Goal: Use online tool/utility: Utilize a website feature to perform a specific function

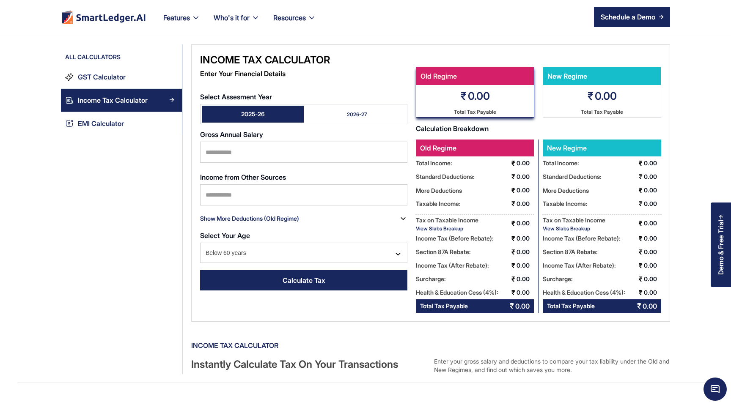
click at [322, 116] on link "2026-27" at bounding box center [355, 114] width 102 height 17
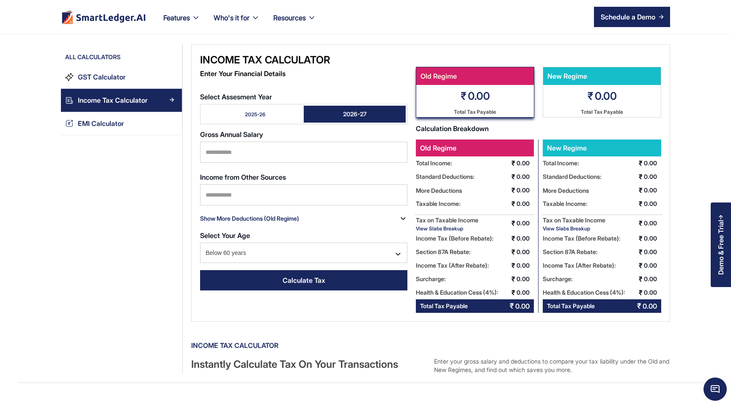
click at [281, 115] on link "2025-26" at bounding box center [253, 114] width 102 height 17
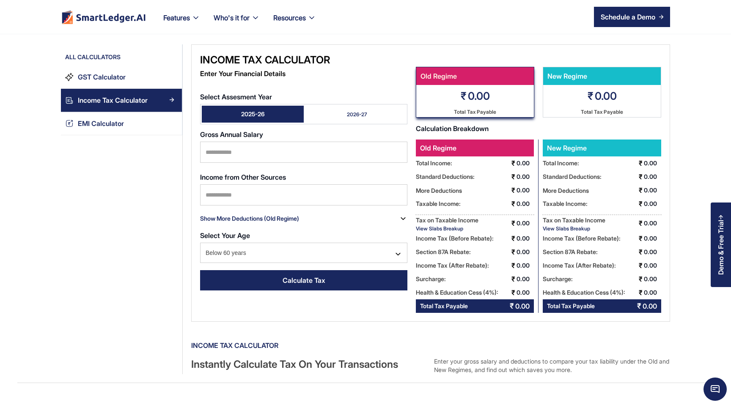
click at [327, 120] on link "2026-27" at bounding box center [355, 114] width 102 height 17
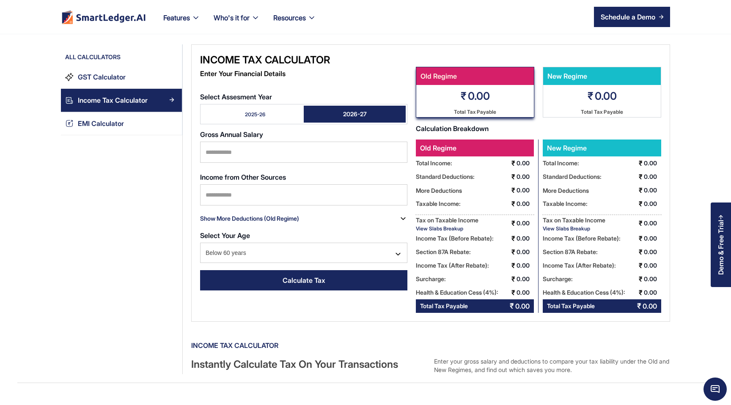
click at [271, 120] on link "2025-26" at bounding box center [253, 114] width 102 height 17
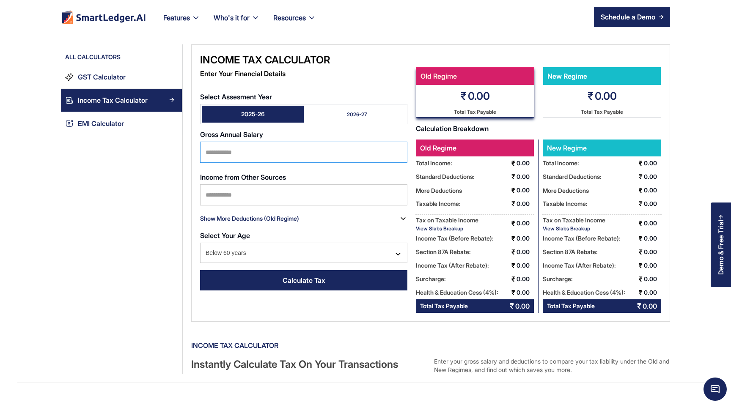
click at [265, 156] on input "Select Assesment Year" at bounding box center [303, 152] width 207 height 21
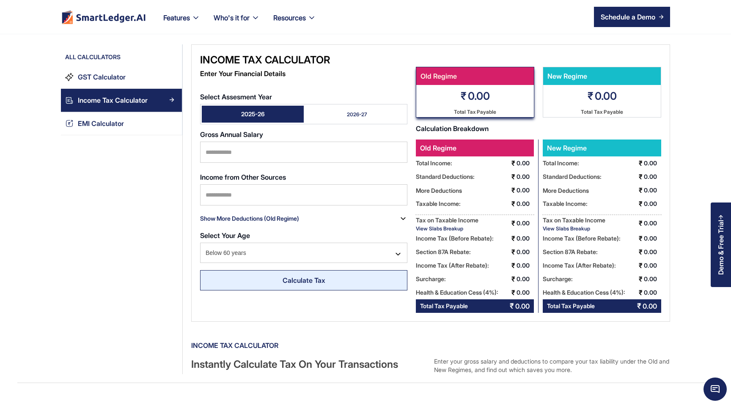
click at [306, 278] on div "Calculate Tax" at bounding box center [303, 280] width 43 height 10
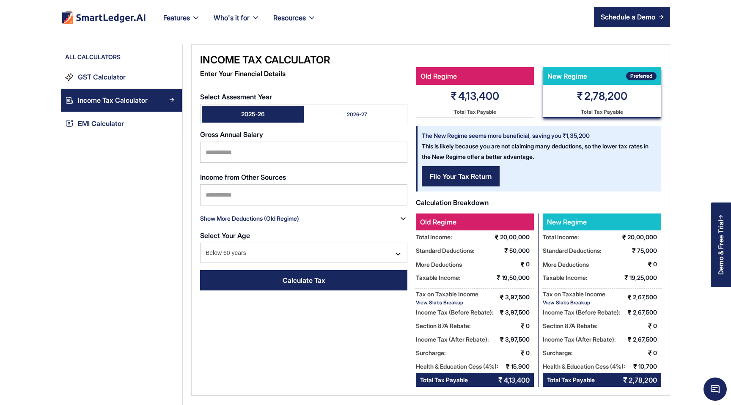
click at [335, 109] on link "2026-27" at bounding box center [355, 114] width 102 height 17
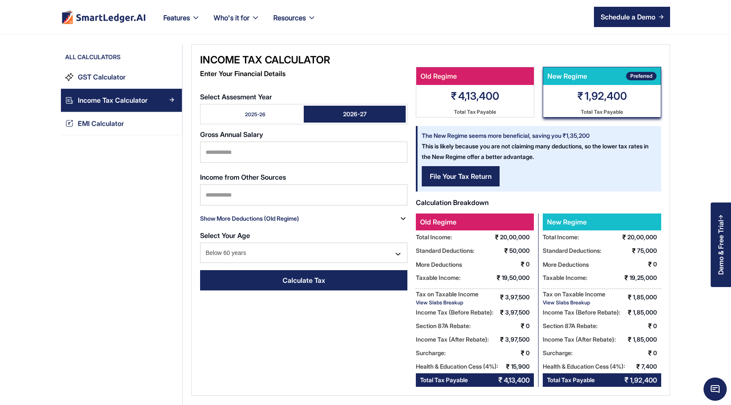
click at [245, 116] on div "2025-26" at bounding box center [255, 114] width 20 height 7
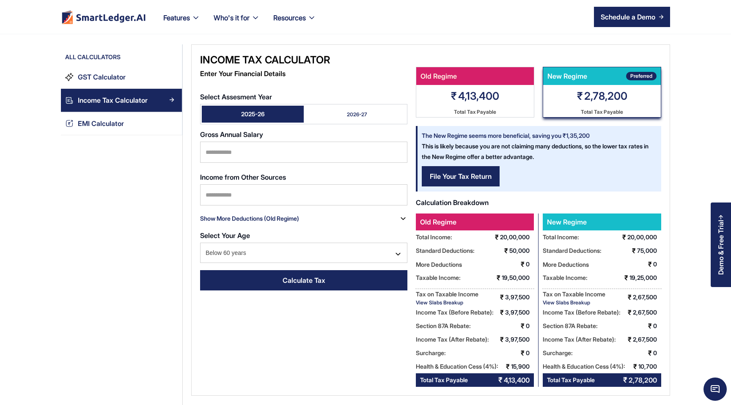
click at [299, 109] on link "2025-26" at bounding box center [253, 114] width 102 height 17
click at [329, 115] on link "2026-27" at bounding box center [355, 114] width 102 height 17
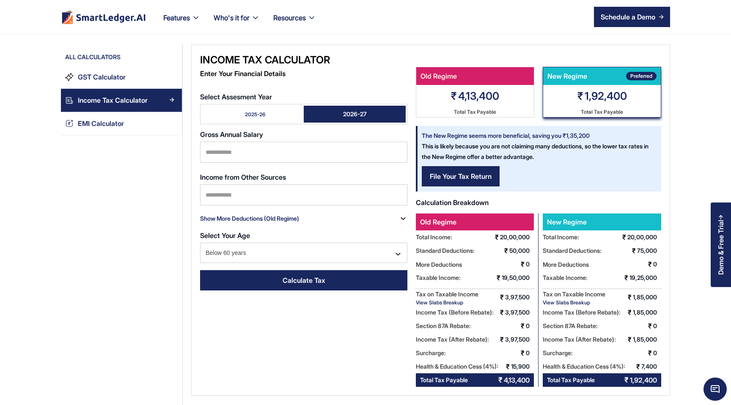
click at [275, 116] on link "2025-26" at bounding box center [253, 114] width 102 height 17
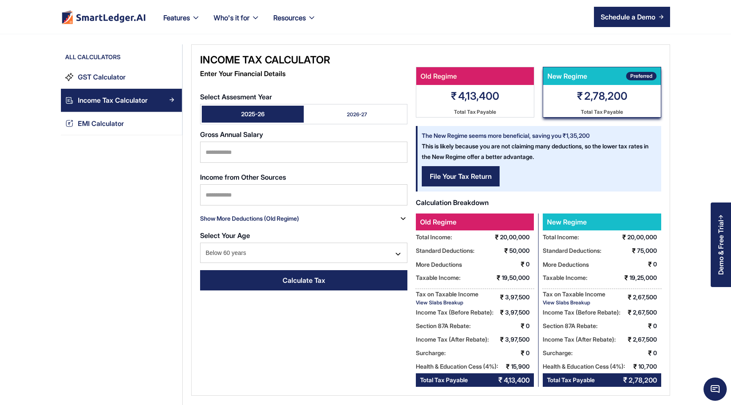
click at [351, 124] on form "Select Assesment Year 2025-26 2026-27 Gross Annual Salary ******* Income from O…" at bounding box center [303, 192] width 207 height 207
click at [351, 118] on link "2026-27" at bounding box center [355, 114] width 102 height 17
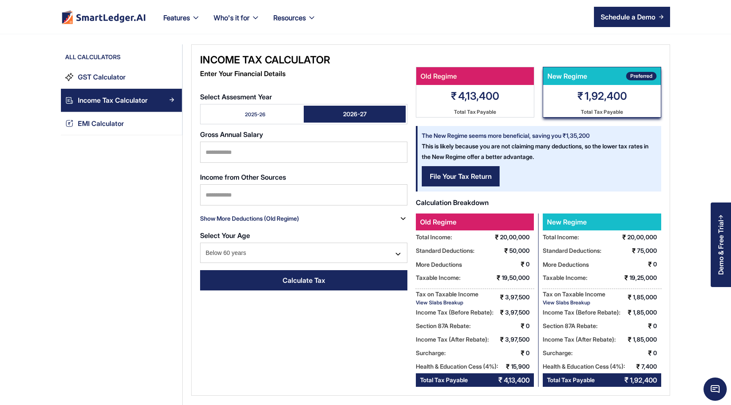
click at [263, 108] on link "2025-26" at bounding box center [253, 114] width 102 height 17
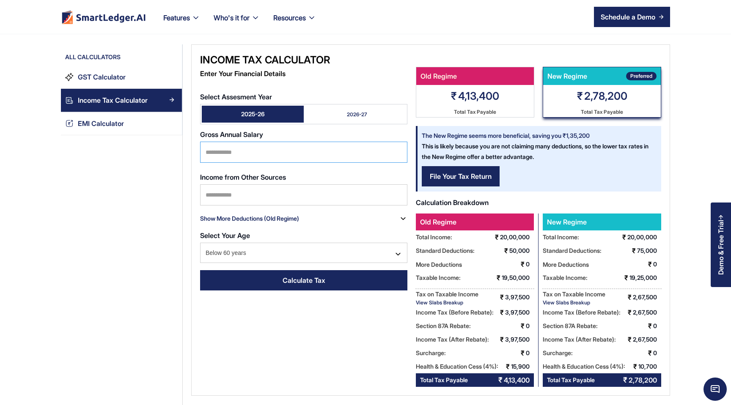
click at [257, 146] on input "*******" at bounding box center [303, 152] width 207 height 21
click at [255, 149] on input "*******" at bounding box center [303, 152] width 207 height 21
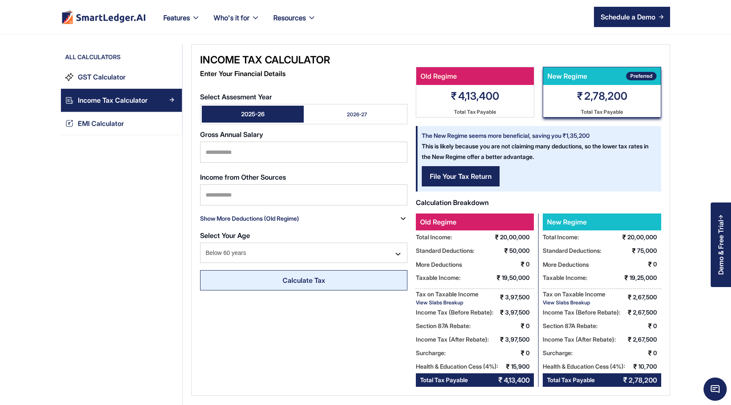
click at [270, 282] on link "Calculate Tax" at bounding box center [303, 280] width 207 height 20
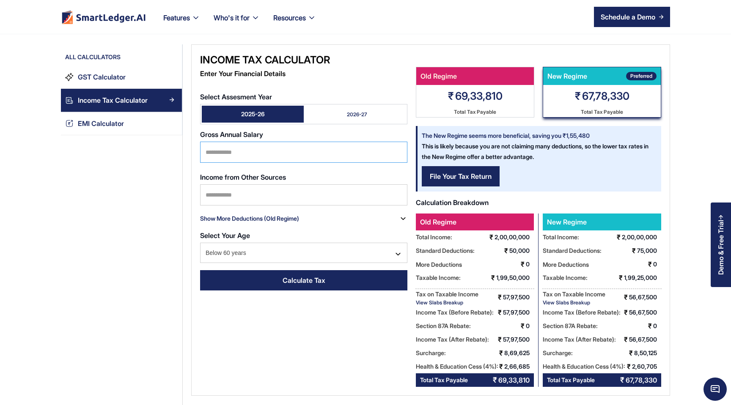
click at [292, 145] on input "********" at bounding box center [303, 152] width 207 height 21
type input "*******"
click at [319, 290] on form "Select Assesment Year 2025-26 2026-27 Gross Annual Salary ******* Income from O…" at bounding box center [303, 192] width 207 height 207
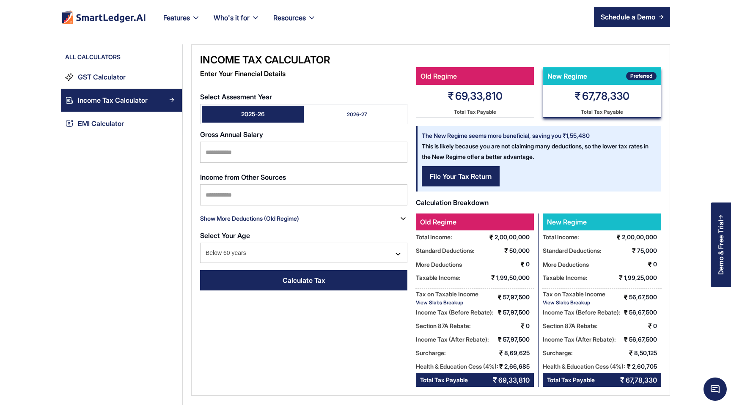
click at [317, 278] on div "Calculate Tax" at bounding box center [303, 280] width 43 height 10
click at [367, 112] on link "2026-27" at bounding box center [355, 114] width 102 height 17
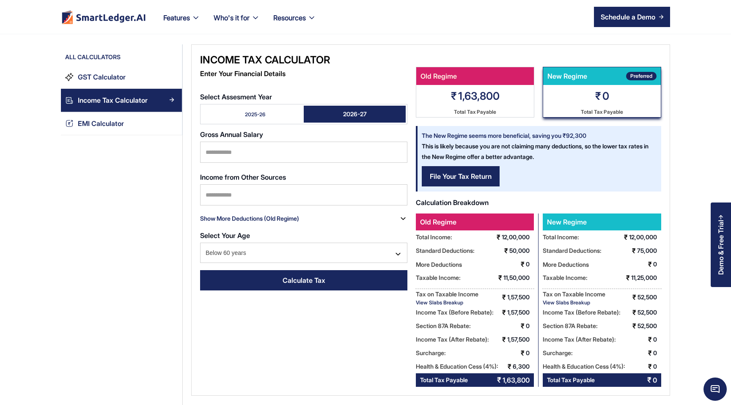
click at [266, 106] on link "2025-26" at bounding box center [253, 114] width 102 height 17
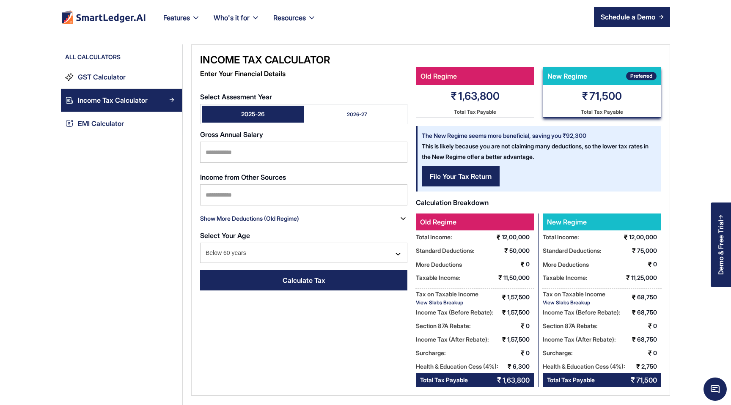
click at [355, 109] on link "2026-27" at bounding box center [355, 114] width 102 height 17
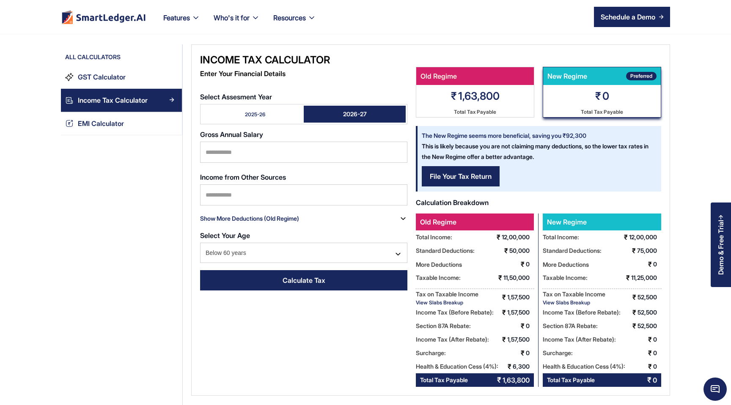
click at [264, 108] on link "2025-26" at bounding box center [253, 114] width 102 height 17
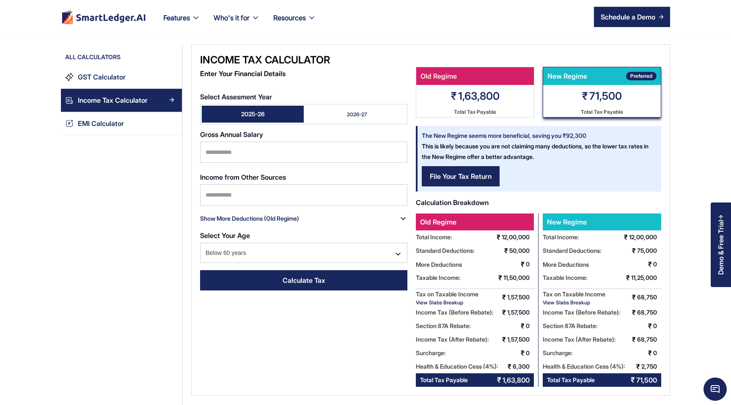
click at [321, 107] on link "2026-27" at bounding box center [355, 114] width 102 height 17
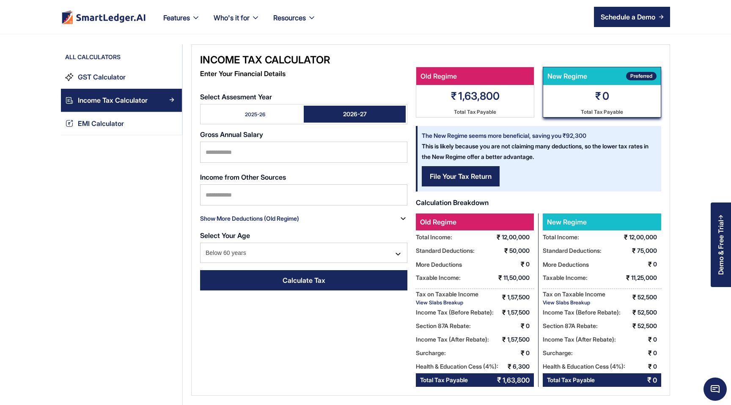
click at [276, 107] on link "2025-26" at bounding box center [253, 114] width 102 height 17
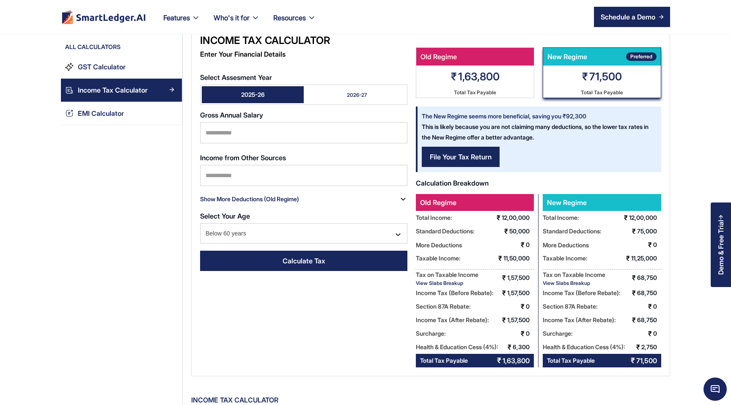
scroll to position [12, 0]
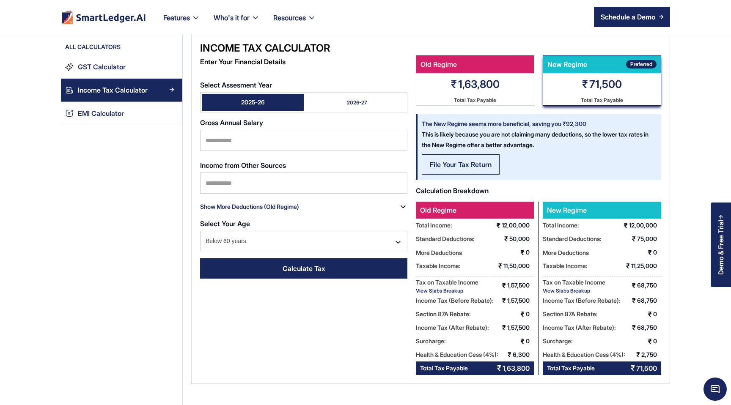
click at [452, 157] on link "File Your Tax Return" at bounding box center [461, 164] width 78 height 20
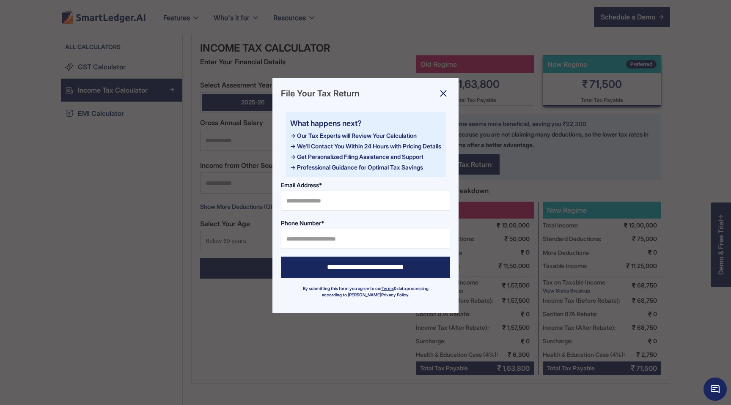
click at [443, 93] on img at bounding box center [443, 94] width 14 height 14
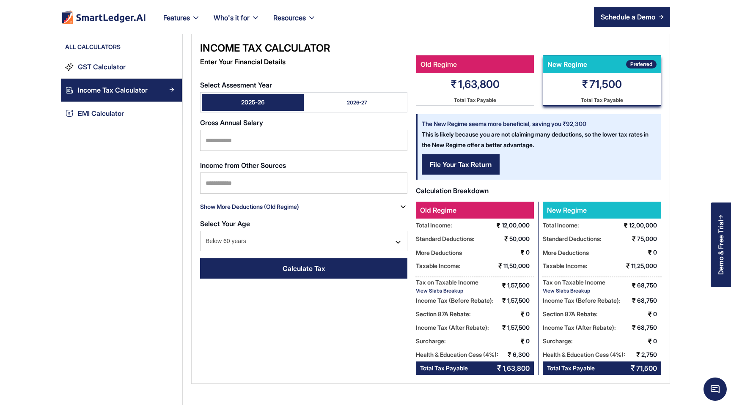
scroll to position [0, 0]
